Goal: Task Accomplishment & Management: Manage account settings

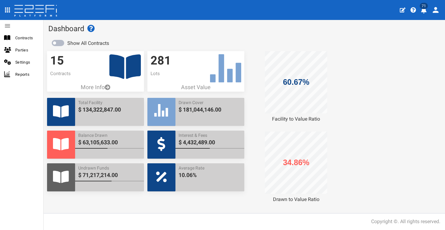
click at [33, 38] on span "Contracts" at bounding box center [26, 37] width 23 height 7
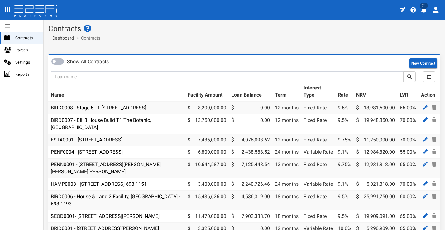
scroll to position [89, 0]
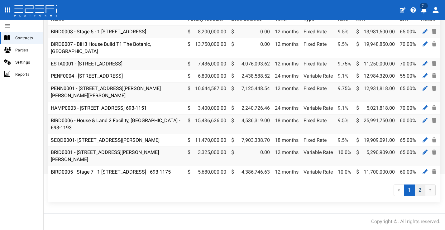
click at [417, 190] on link "2" at bounding box center [419, 190] width 11 height 12
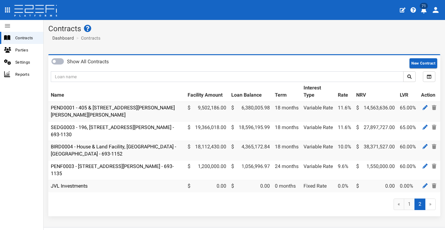
click at [105, 145] on link "BIRD0004 - House & Land Facility, Port Macquarie - VANT02 - 693-1152" at bounding box center [113, 150] width 125 height 13
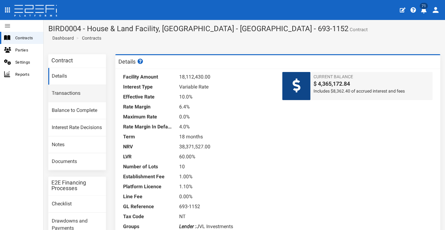
click at [62, 91] on link "Transactions" at bounding box center [77, 93] width 58 height 17
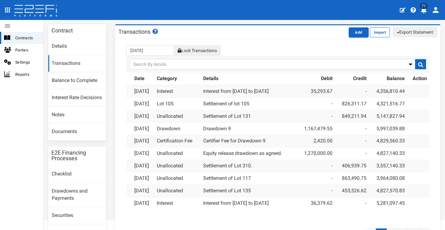
scroll to position [89, 0]
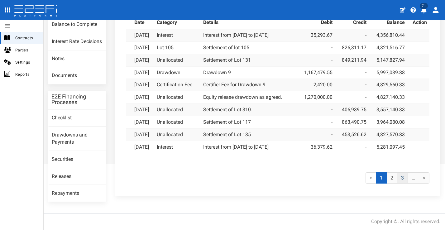
click at [400, 172] on link "3" at bounding box center [402, 178] width 11 height 12
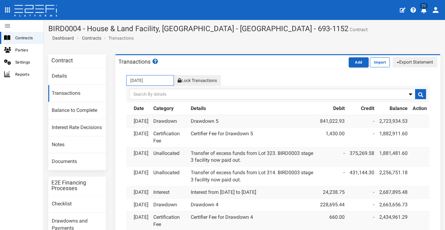
click at [153, 79] on input "[DATE]" at bounding box center [150, 80] width 48 height 11
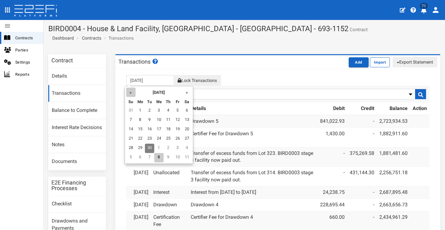
click at [131, 92] on th "«" at bounding box center [130, 92] width 9 height 9
click at [131, 92] on th "«" at bounding box center [131, 92] width 9 height 9
click at [183, 108] on td "3" at bounding box center [187, 110] width 9 height 9
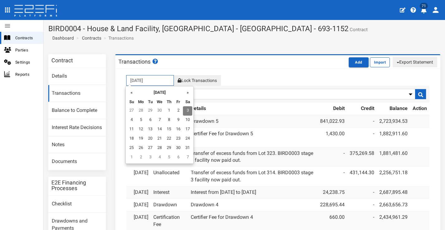
click at [147, 81] on input "03-05-2025" at bounding box center [150, 80] width 48 height 11
click at [175, 107] on td "2" at bounding box center [178, 110] width 9 height 9
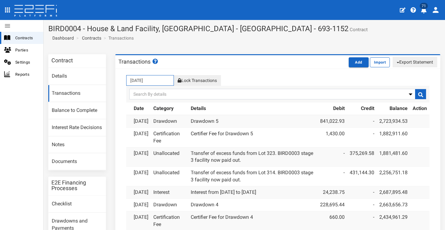
click at [153, 78] on input "02-05-2025" at bounding box center [150, 80] width 48 height 11
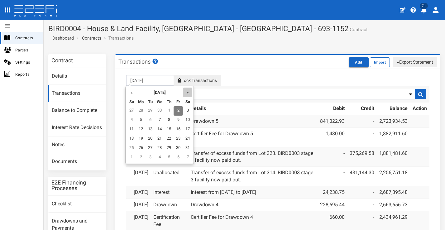
click at [188, 94] on th "»" at bounding box center [187, 92] width 9 height 9
click at [160, 158] on td "8" at bounding box center [159, 157] width 9 height 9
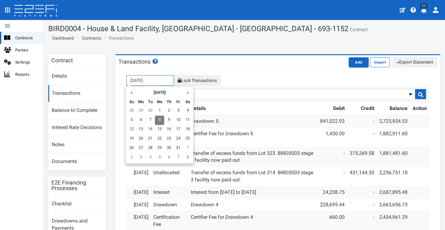
click at [154, 82] on input "08-10-2025" at bounding box center [150, 80] width 48 height 11
click at [131, 95] on th "«" at bounding box center [131, 92] width 9 height 9
click at [149, 118] on td "9" at bounding box center [149, 120] width 9 height 9
type input "09-09-2025"
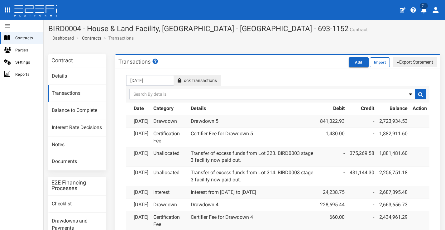
click at [421, 93] on div "Search By Date" at bounding box center [277, 94] width 303 height 17
click at [419, 96] on div at bounding box center [420, 94] width 11 height 10
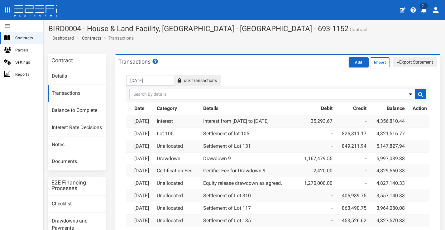
click at [421, 10] on icon "profile" at bounding box center [424, 10] width 6 height 6
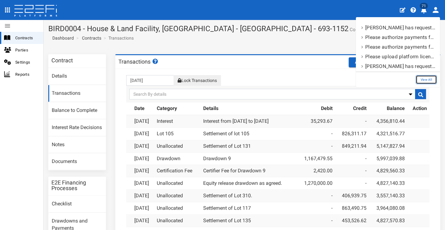
click at [426, 79] on link "View All" at bounding box center [426, 79] width 21 height 9
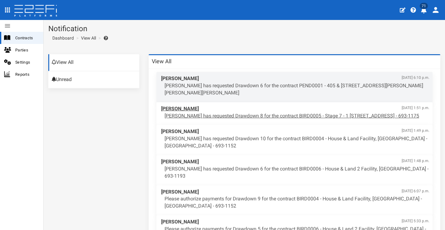
click at [256, 119] on p "[PERSON_NAME] has requested Drawdown 8 for the contract BIRD0005 - Stage 7 - 1 …" at bounding box center [296, 115] width 265 height 7
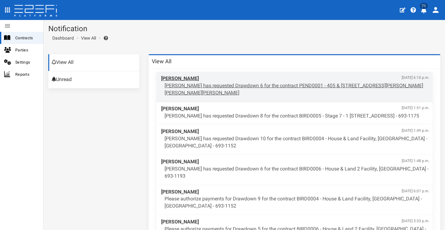
click at [291, 81] on span "[PERSON_NAME] [DATE] 6:10 p.m." at bounding box center [295, 78] width 268 height 7
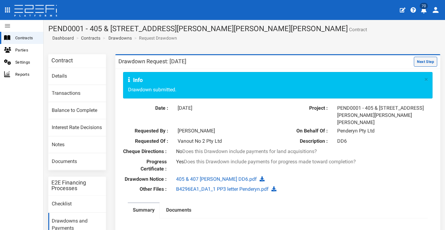
click at [428, 58] on button "Next Step" at bounding box center [425, 62] width 23 height 10
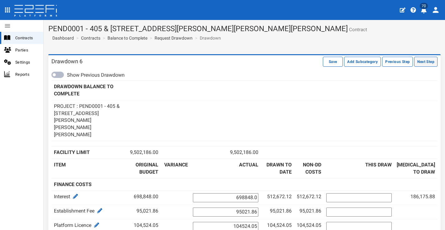
click at [429, 63] on button "Next Step" at bounding box center [425, 62] width 23 height 10
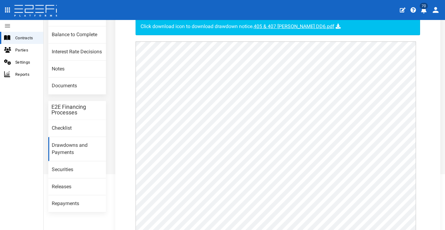
scroll to position [12, 0]
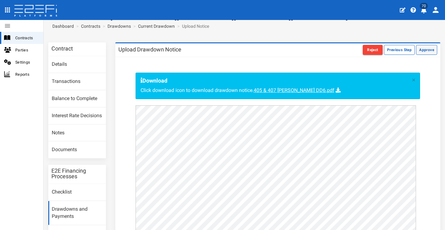
click at [425, 54] on button "Approve" at bounding box center [426, 50] width 21 height 10
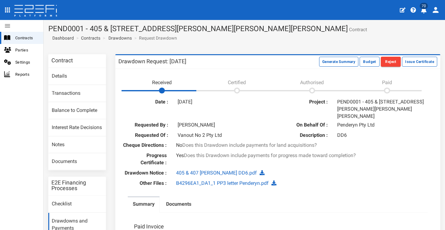
click at [7, 8] on icon "open drawer" at bounding box center [7, 9] width 5 height 5
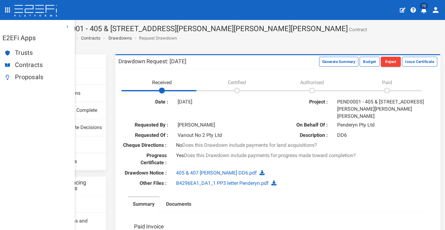
click at [37, 8] on icon at bounding box center [36, 11] width 44 height 12
click at [67, 12] on div at bounding box center [199, 9] width 396 height 15
click at [50, 9] on icon at bounding box center [50, 8] width 11 height 7
click at [7, 9] on icon "open drawer" at bounding box center [7, 9] width 7 height 7
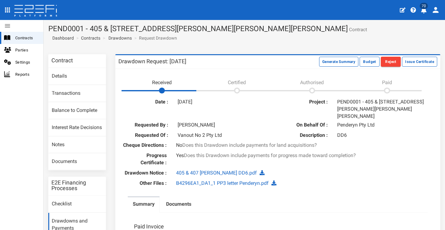
click at [438, 10] on icon "profile" at bounding box center [435, 10] width 9 height 9
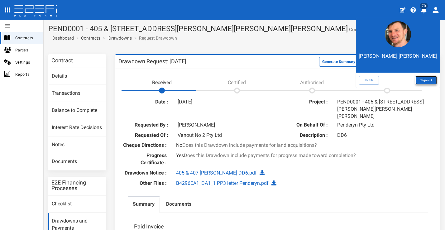
click at [429, 78] on link "Signout" at bounding box center [425, 80] width 21 height 9
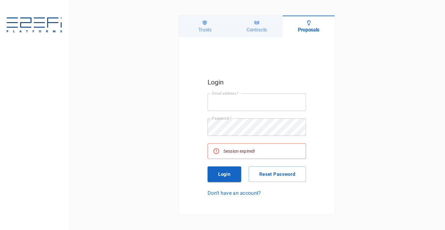
click at [317, 45] on div "Login Email address   * Email address   * Password   * Password   * Session exp…" at bounding box center [257, 136] width 156 height 199
click at [257, 31] on h6 "Contracts" at bounding box center [256, 30] width 21 height 6
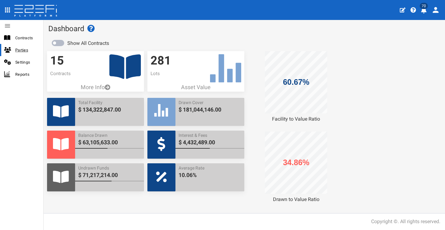
click at [21, 52] on span "Parties" at bounding box center [26, 49] width 23 height 7
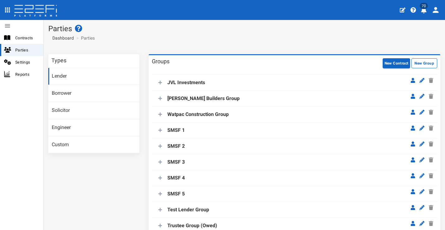
click at [21, 7] on icon at bounding box center [36, 11] width 44 height 12
click at [6, 12] on icon "open drawer" at bounding box center [7, 9] width 5 height 5
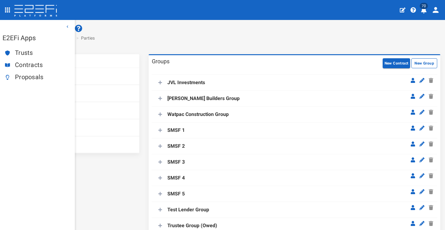
click at [36, 78] on span "Proposals" at bounding box center [42, 77] width 55 height 7
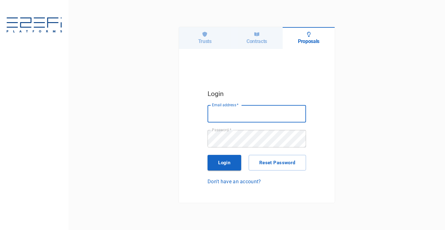
click at [307, 85] on div "Login Email address   * Email address   * Password   * Password   * Login Reset…" at bounding box center [257, 137] width 106 height 104
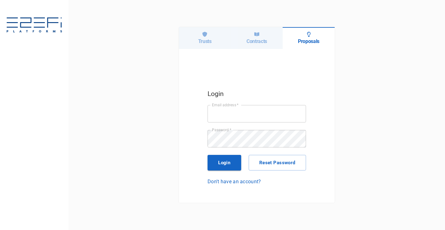
click at [266, 32] on div "Contracts" at bounding box center [257, 38] width 52 height 22
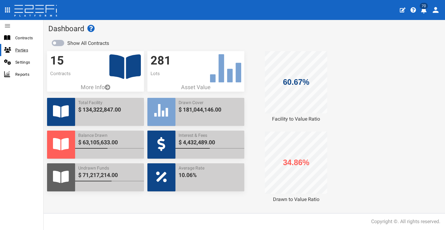
click at [19, 50] on span "Parties" at bounding box center [26, 49] width 23 height 7
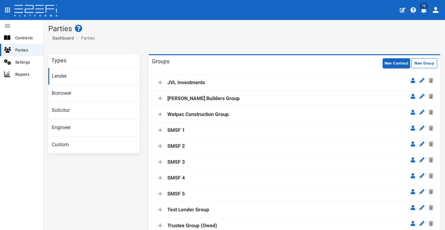
click at [90, 76] on link "Lender" at bounding box center [93, 76] width 91 height 17
click at [9, 8] on icon "open drawer" at bounding box center [7, 9] width 5 height 5
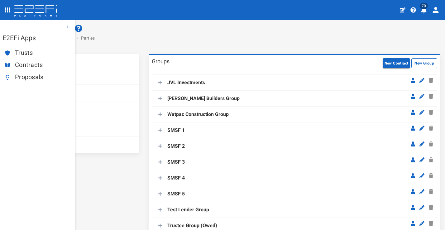
click at [20, 75] on span "Proposals" at bounding box center [42, 77] width 55 height 7
click at [68, 25] on icon "button" at bounding box center [67, 26] width 5 height 5
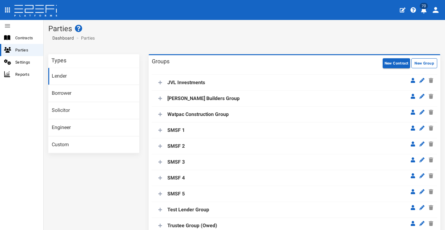
click at [10, 12] on icon "open drawer" at bounding box center [7, 9] width 7 height 7
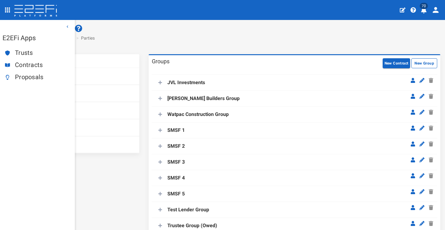
click at [31, 79] on span "Proposals" at bounding box center [42, 77] width 55 height 7
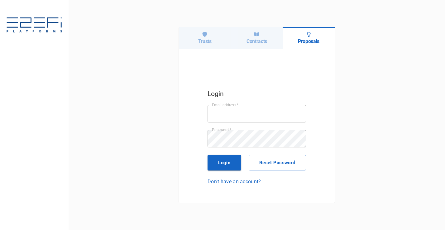
click at [248, 37] on div "Contracts" at bounding box center [257, 38] width 52 height 22
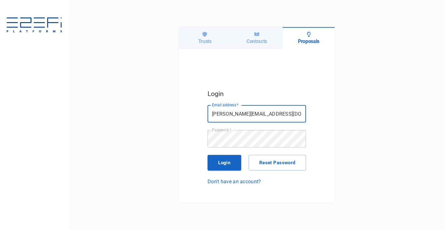
type input "[PERSON_NAME][EMAIL_ADDRESS][DOMAIN_NAME]"
